Goal: Information Seeking & Learning: Learn about a topic

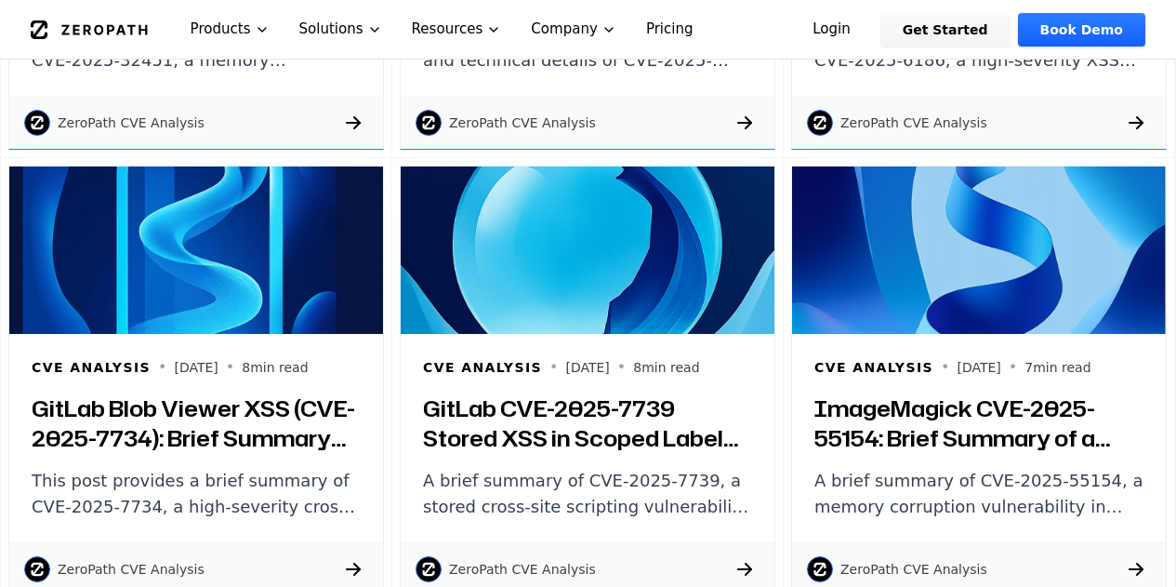
scroll to position [930, 0]
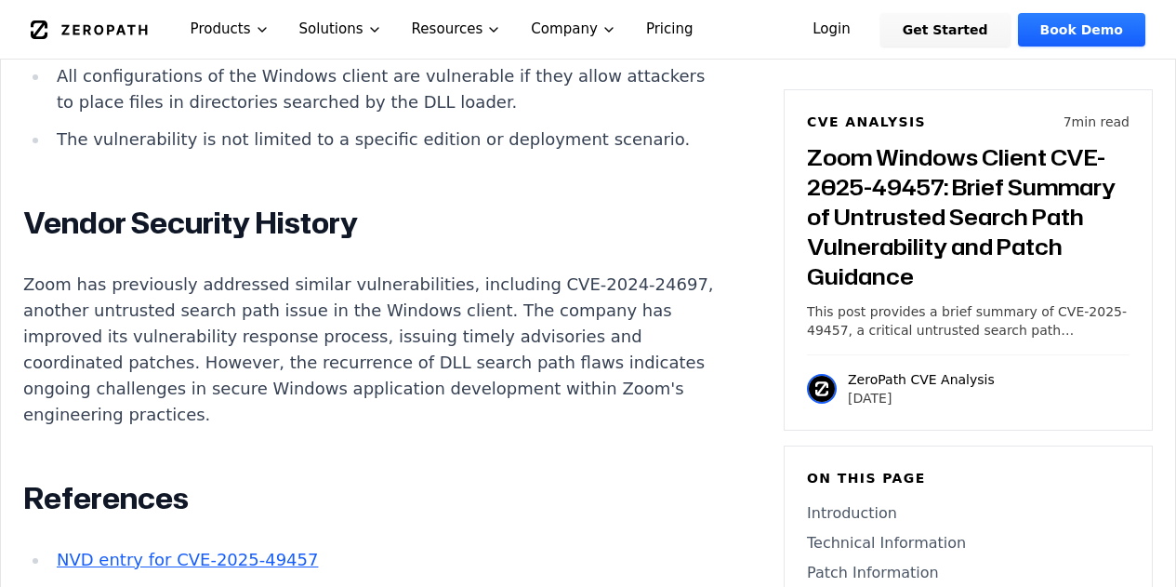
scroll to position [2603, 0]
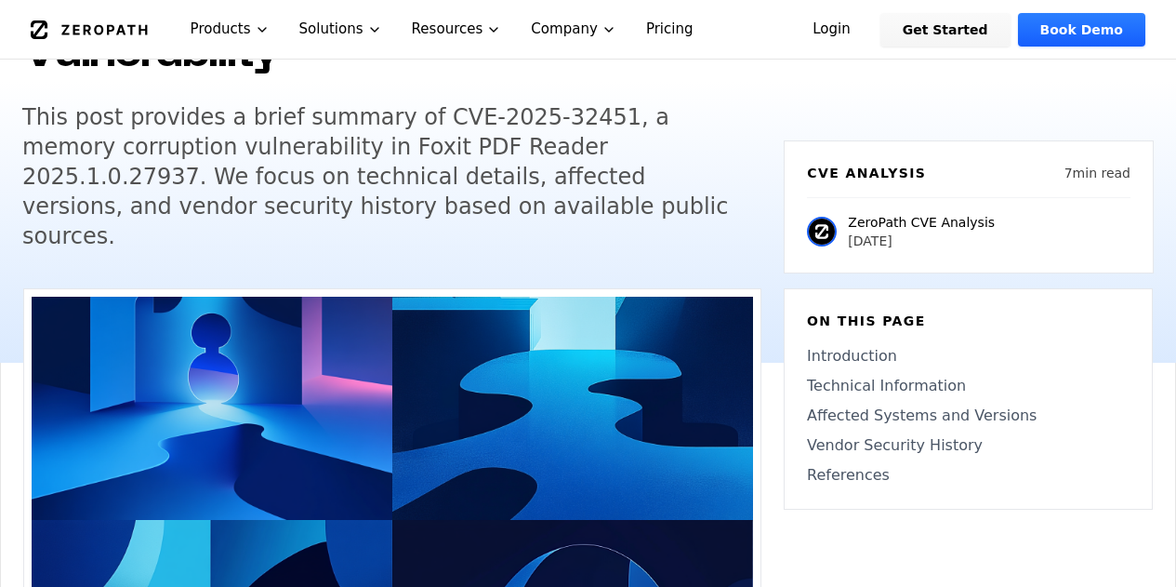
scroll to position [335, 0]
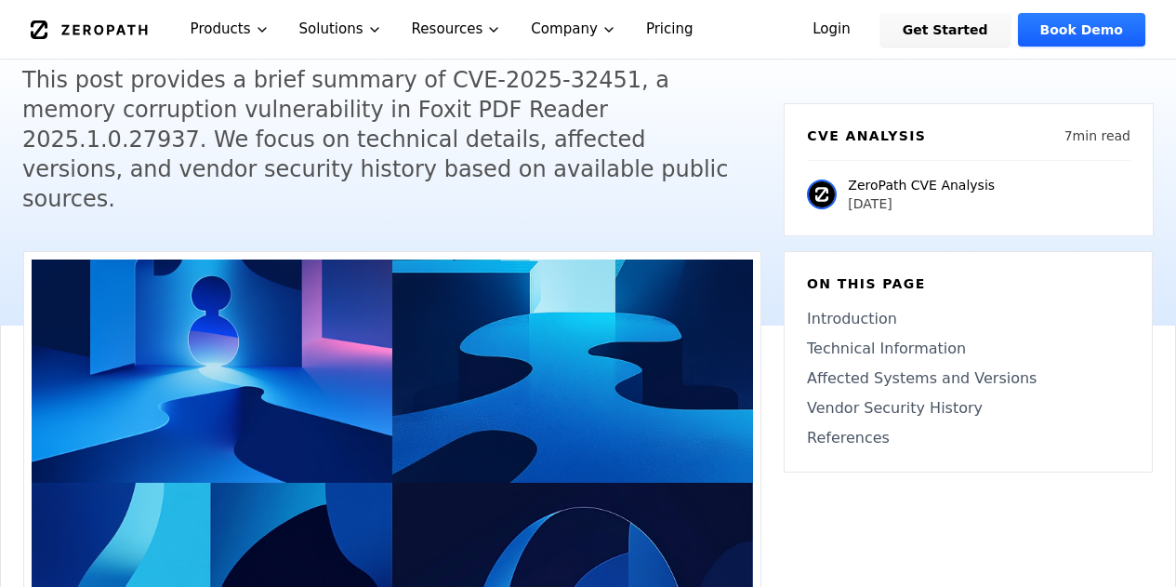
click at [618, 152] on h5 "This post provides a brief summary of CVE-2025-32451, a memory corruption vulne…" at bounding box center [379, 139] width 714 height 149
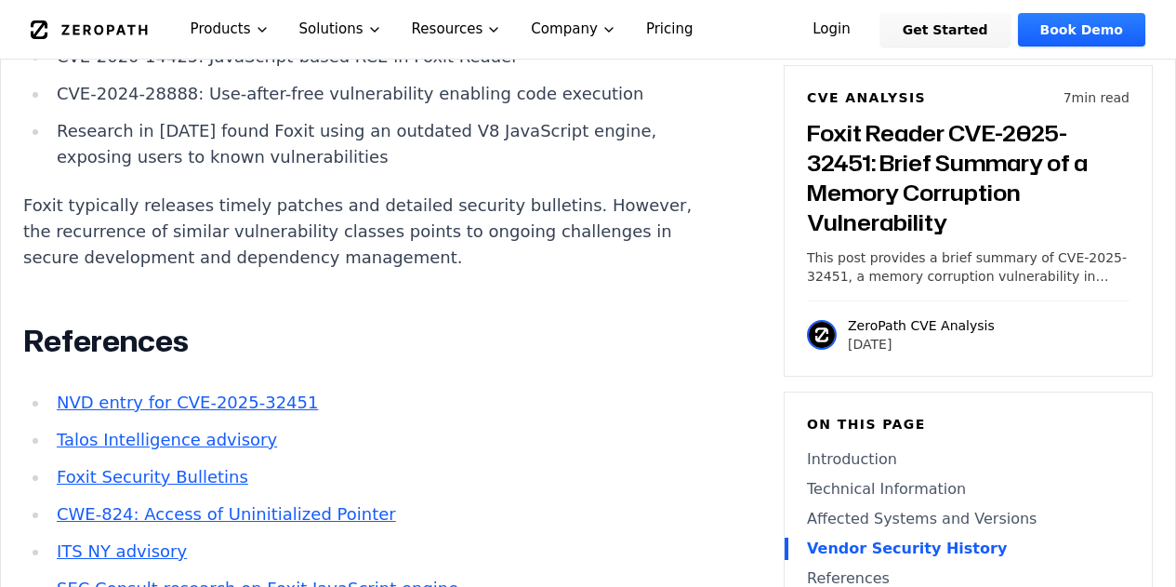
scroll to position [0, 0]
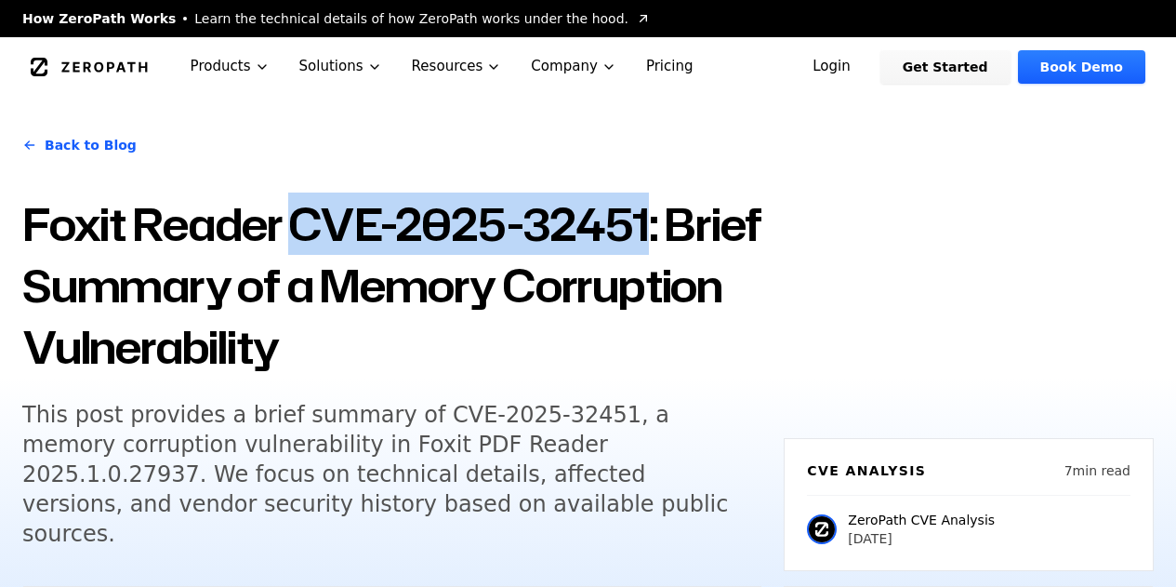
drag, startPoint x: 648, startPoint y: 224, endPoint x: 299, endPoint y: 221, distance: 348.6
click at [299, 221] on h1 "Foxit Reader CVE-2025-32451: Brief Summary of a Memory Corruption Vulnerability" at bounding box center [391, 285] width 739 height 184
copy h1 "CVE-2025-32451"
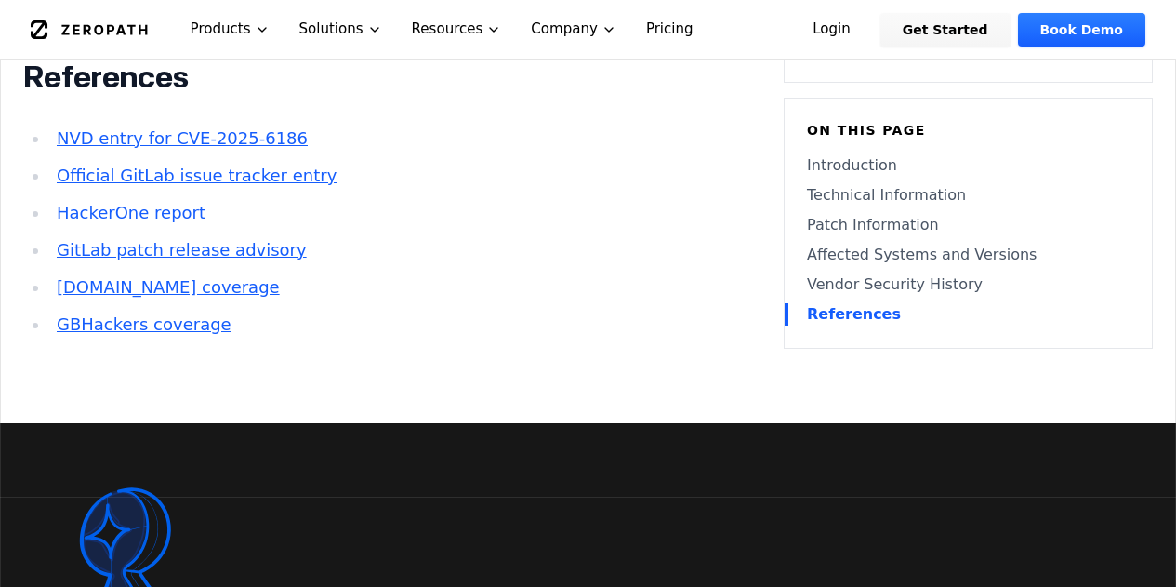
scroll to position [3272, 0]
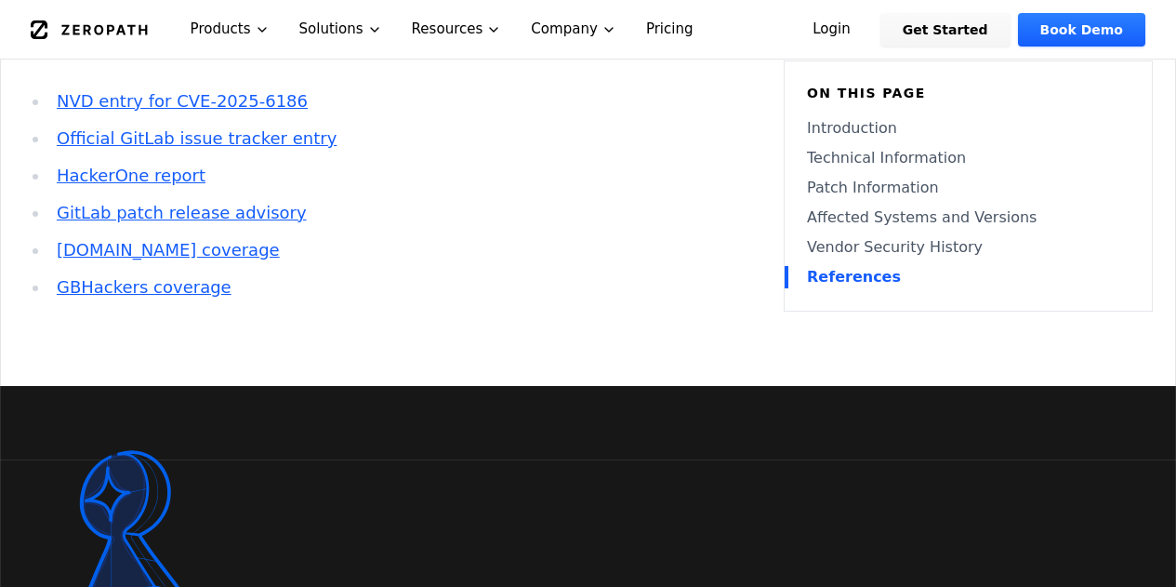
click at [128, 185] on link "HackerOne report" at bounding box center [131, 175] width 149 height 20
